Goal: Information Seeking & Learning: Learn about a topic

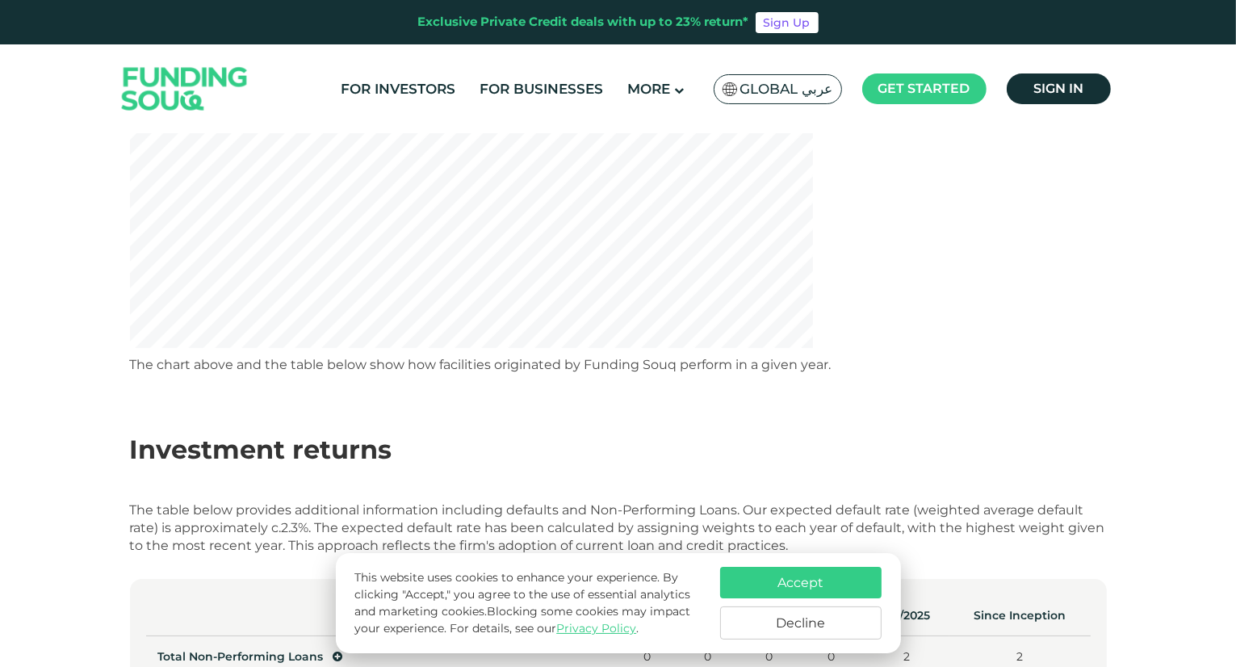
scroll to position [454, 0]
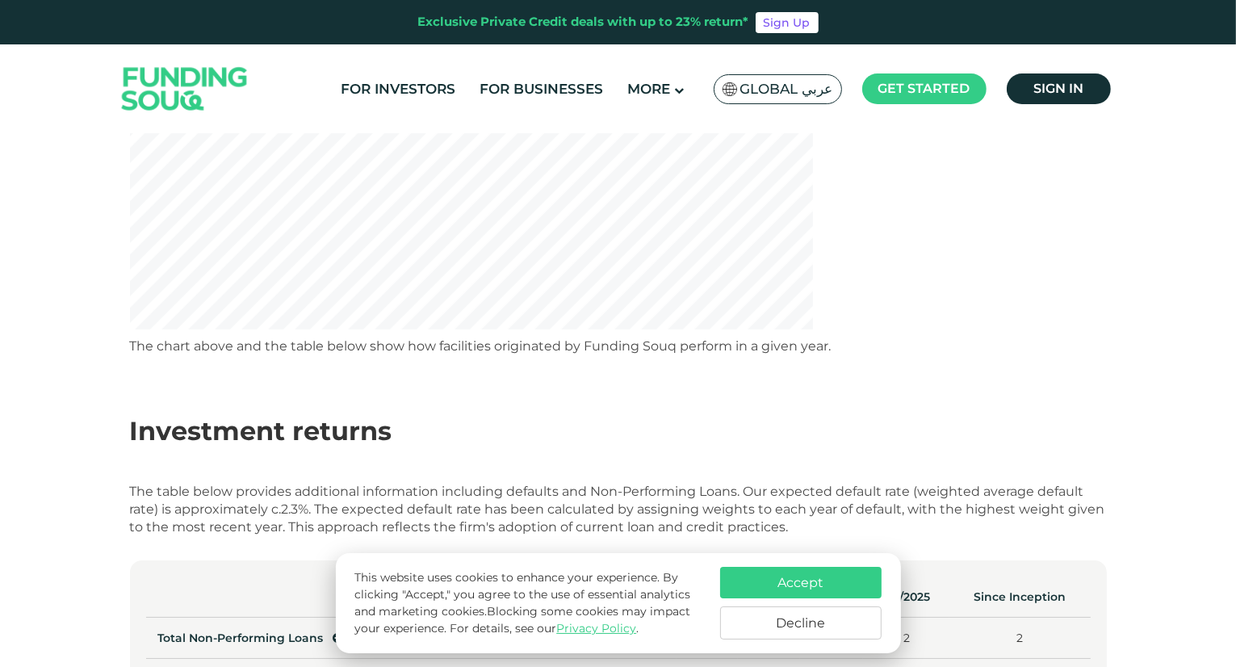
click at [843, 572] on button "Accept" at bounding box center [800, 582] width 161 height 31
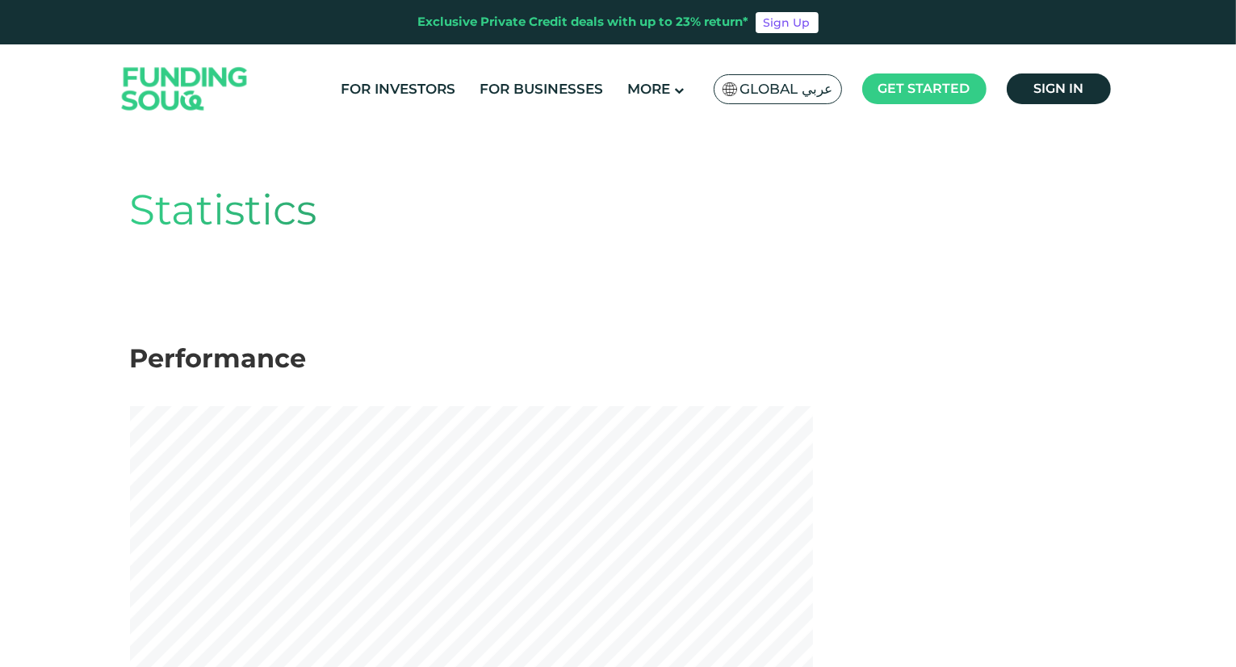
scroll to position [16, 0]
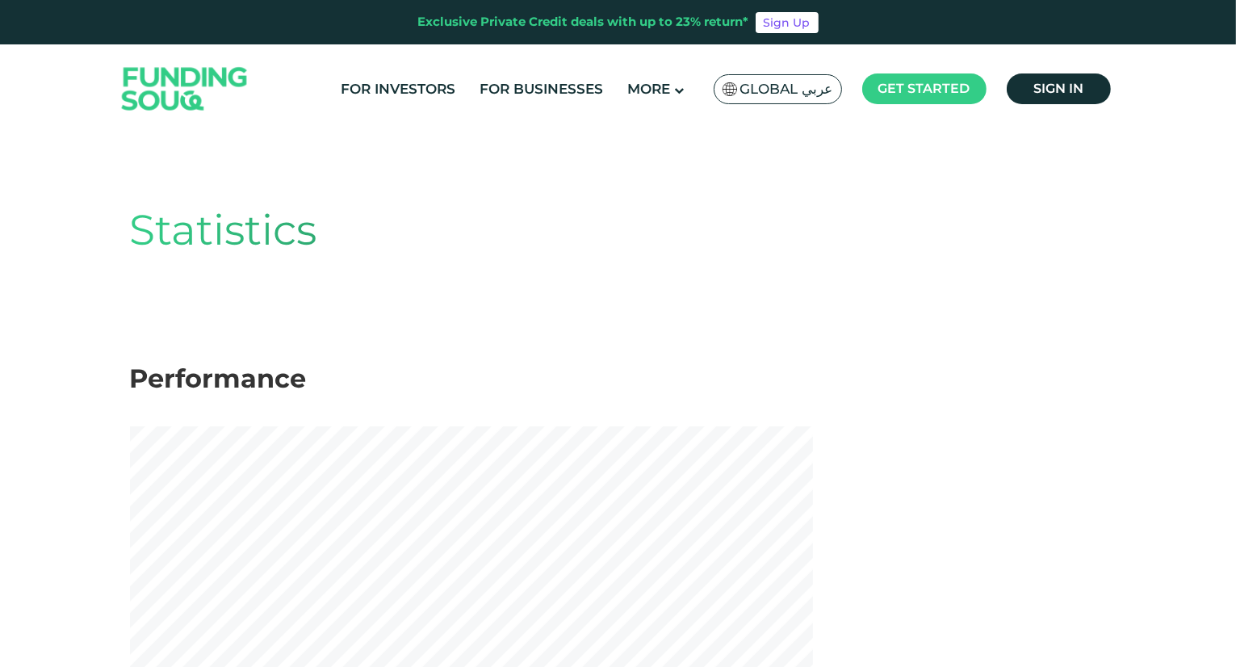
click at [208, 72] on img at bounding box center [185, 89] width 158 height 82
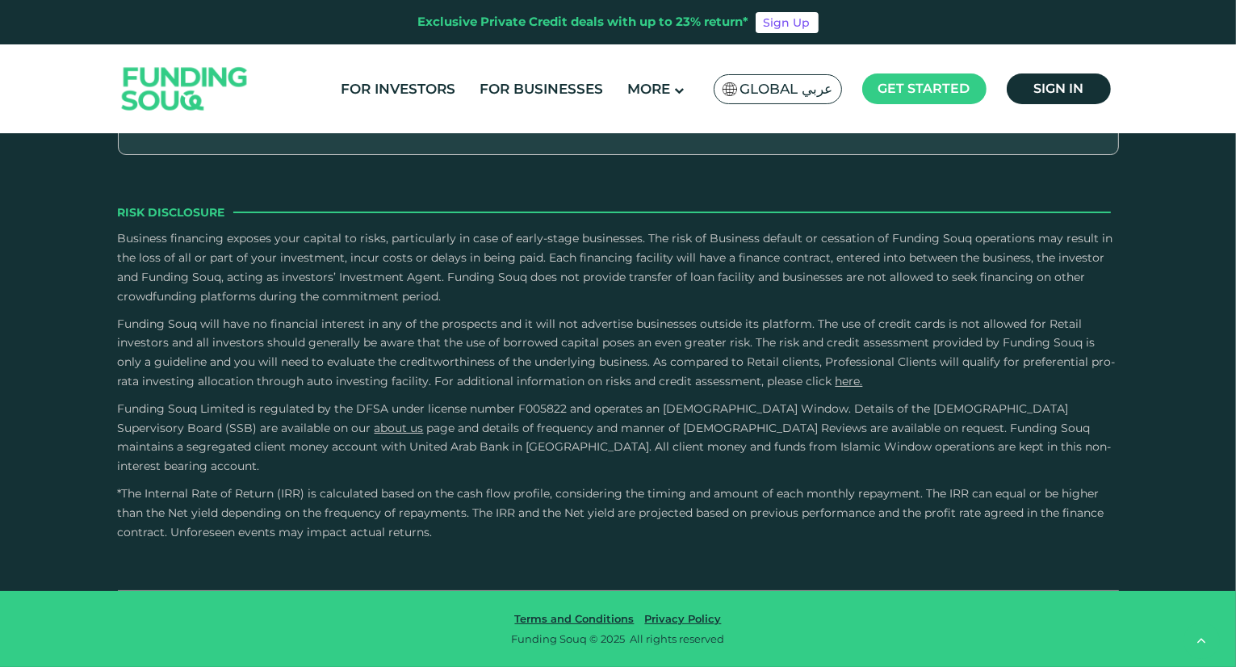
scroll to position [2833, 0]
type tc-range-slider "4"
drag, startPoint x: 204, startPoint y: 310, endPoint x: 533, endPoint y: 336, distance: 329.5
type tc-range-slider "200000"
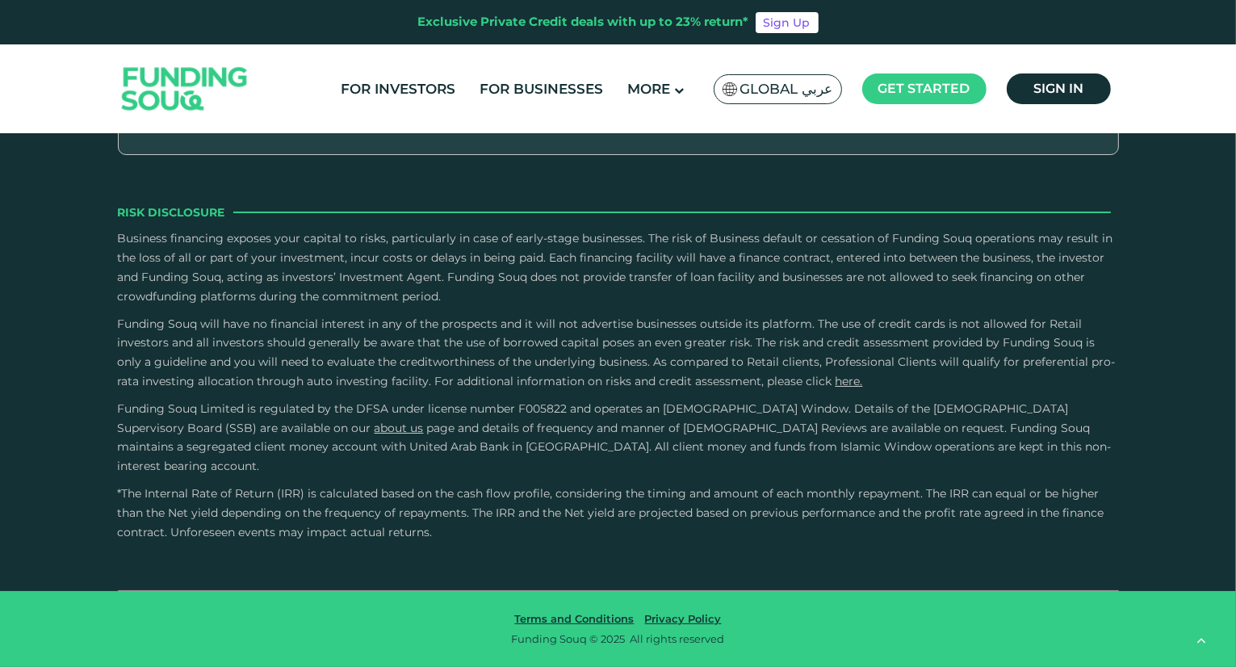
drag, startPoint x: 413, startPoint y: 307, endPoint x: 218, endPoint y: 303, distance: 195.3
